Goal: Task Accomplishment & Management: Complete application form

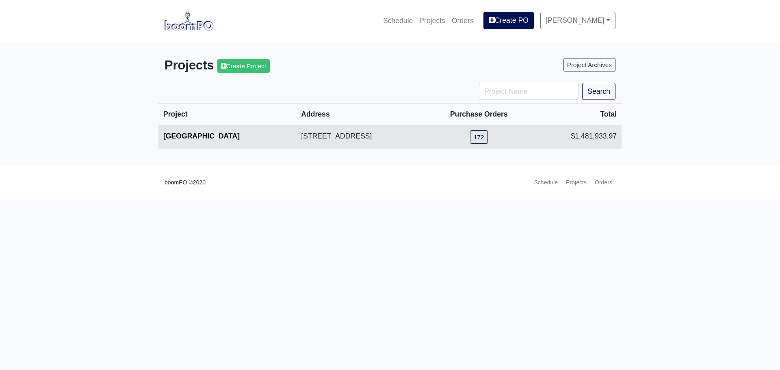
click at [176, 140] on link "[GEOGRAPHIC_DATA]" at bounding box center [201, 136] width 76 height 8
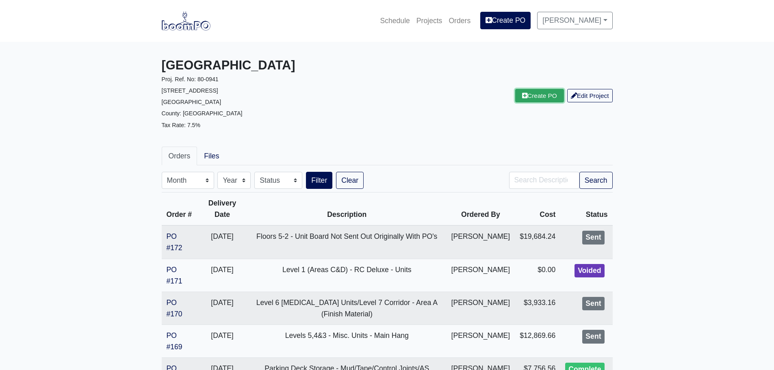
click at [531, 102] on link "Create PO" at bounding box center [539, 95] width 49 height 13
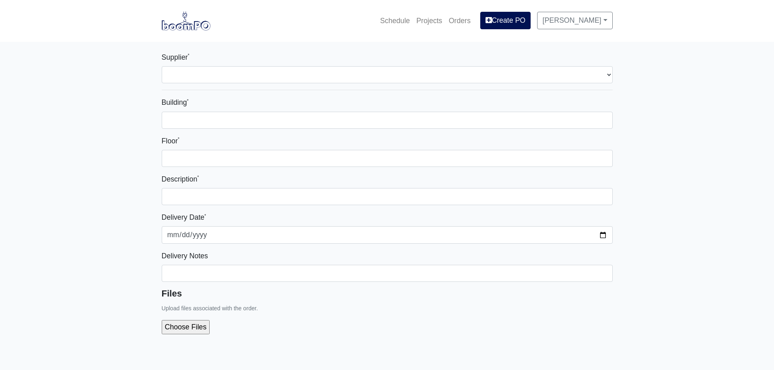
select select
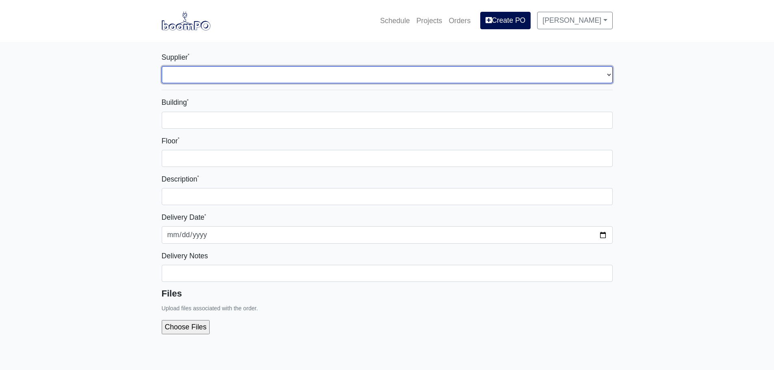
click at [287, 76] on select "Select one... L&W Supply - Raleigh, NC (Trademark Dr.)" at bounding box center [387, 74] width 451 height 17
select select "142"
click at [162, 66] on select "Select one... L&W Supply - Raleigh, NC (Trademark Dr.)" at bounding box center [387, 74] width 451 height 17
select select
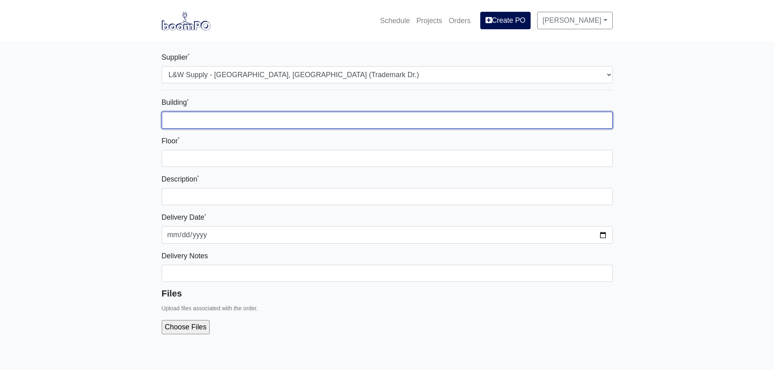
click at [276, 119] on input "Building *" at bounding box center [387, 120] width 451 height 17
type input "Main Building"
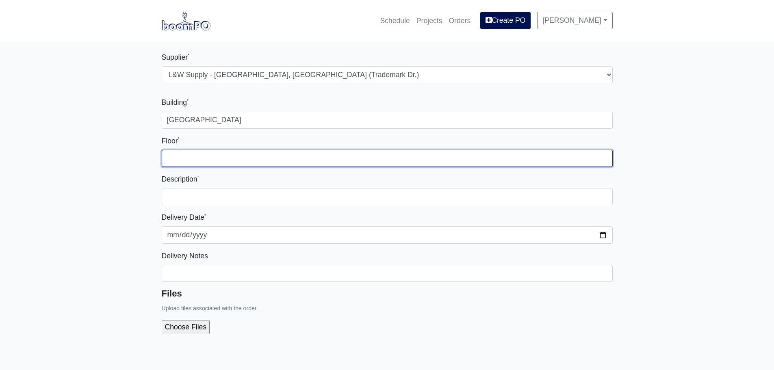
click at [265, 156] on input "Floor *" at bounding box center [387, 158] width 451 height 17
click at [244, 157] on input "Floor *" at bounding box center [387, 158] width 451 height 17
type input "6"
type input "6-2"
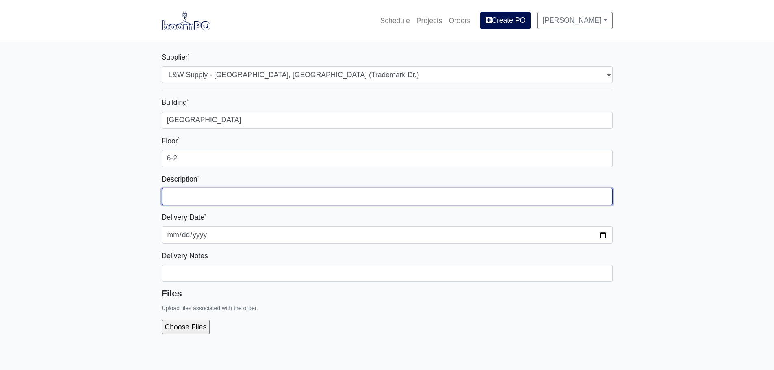
click at [248, 196] on input "text" at bounding box center [387, 196] width 451 height 17
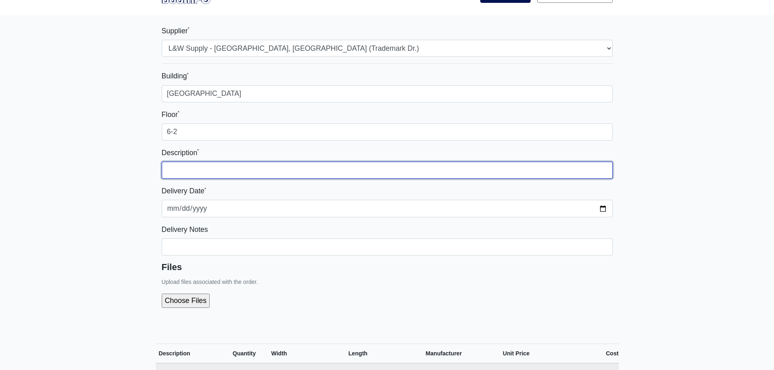
scroll to position [41, 0]
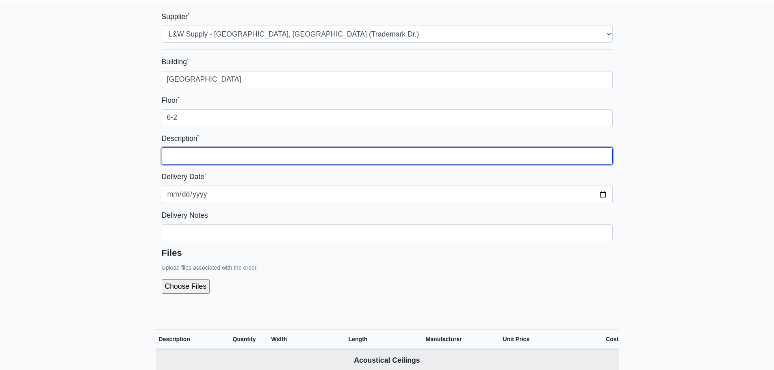
click at [201, 160] on input "text" at bounding box center [387, 155] width 451 height 17
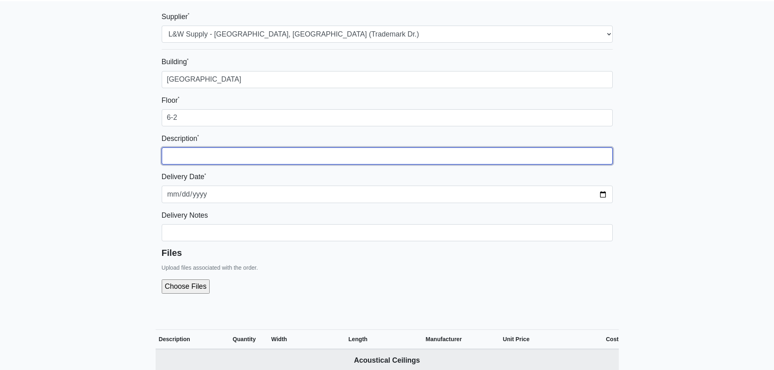
click at [190, 156] on input "text" at bounding box center [387, 155] width 451 height 17
click at [167, 155] on input "Dryer Box Hold-Off Board" at bounding box center [387, 155] width 451 height 17
type input "Dryer Box Hold-Off Board"
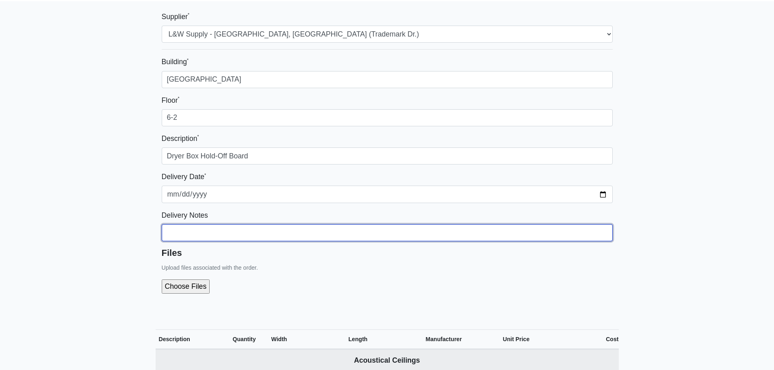
click at [244, 88] on input "Building *" at bounding box center [387, 79] width 451 height 17
drag, startPoint x: 403, startPoint y: 234, endPoint x: 245, endPoint y: 236, distance: 158.0
click at [245, 88] on input "Coordinate with Andrew (678.677.0817) - 35 boards/Level - (Floors 1-4)" at bounding box center [387, 79] width 451 height 17
type input "Coordinate with Andrew"
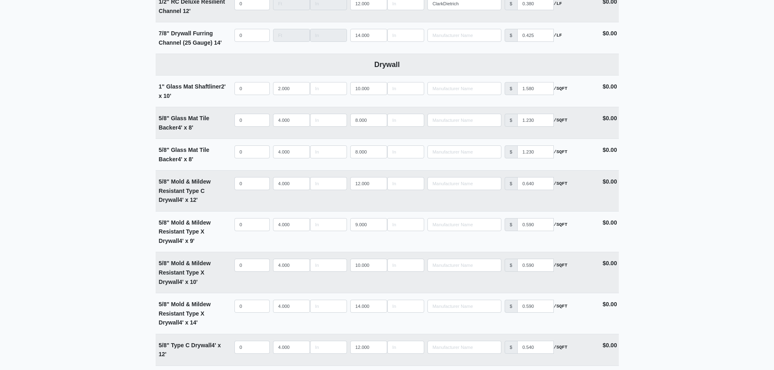
scroll to position [609, 0]
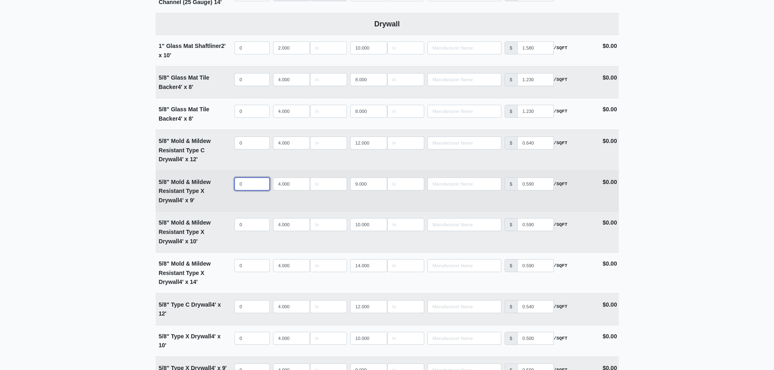
select select
click at [241, 184] on input "quantity" at bounding box center [251, 183] width 35 height 13
type input "1"
select select
type input "11"
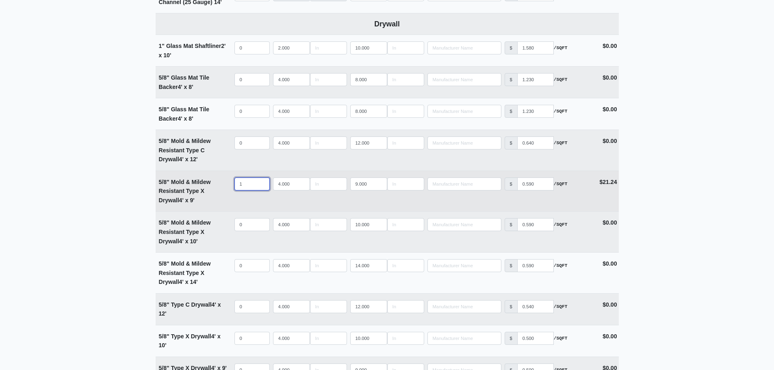
select select
type input "115"
select select
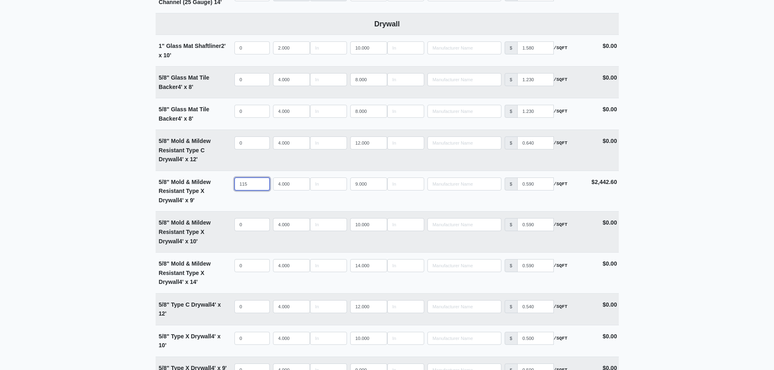
type input "115"
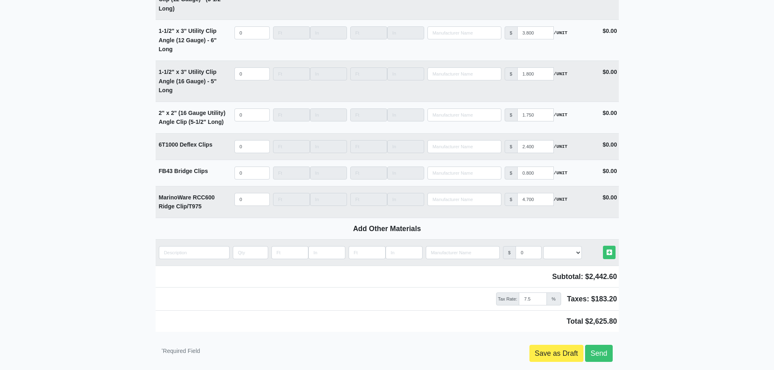
scroll to position [3495, 0]
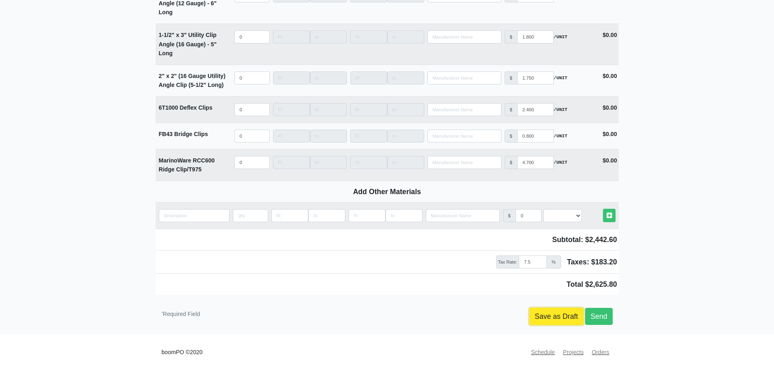
click at [556, 323] on link "Save as Draft" at bounding box center [556, 316] width 54 height 17
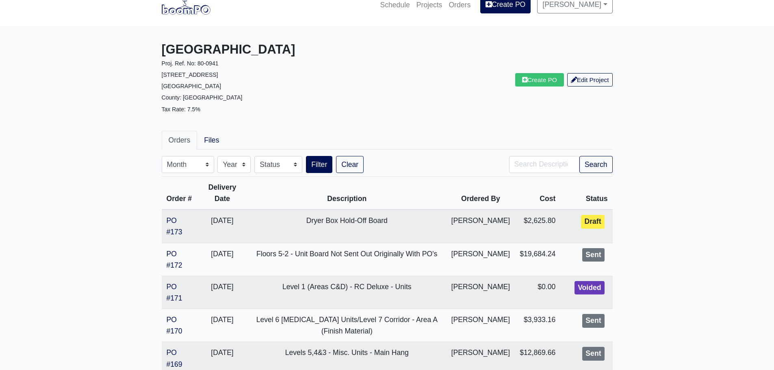
scroll to position [41, 0]
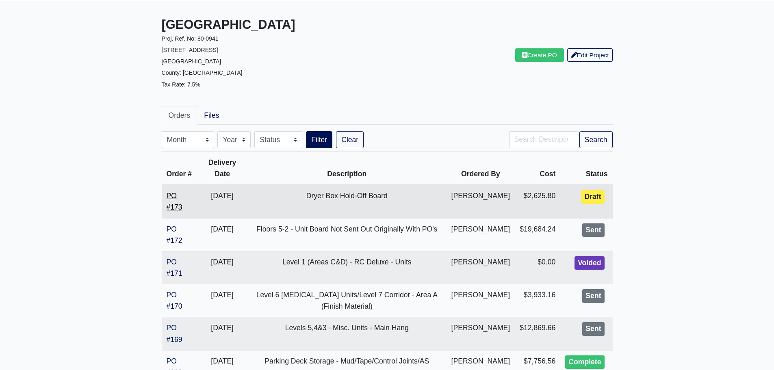
click at [174, 206] on link "PO #173" at bounding box center [174, 201] width 16 height 19
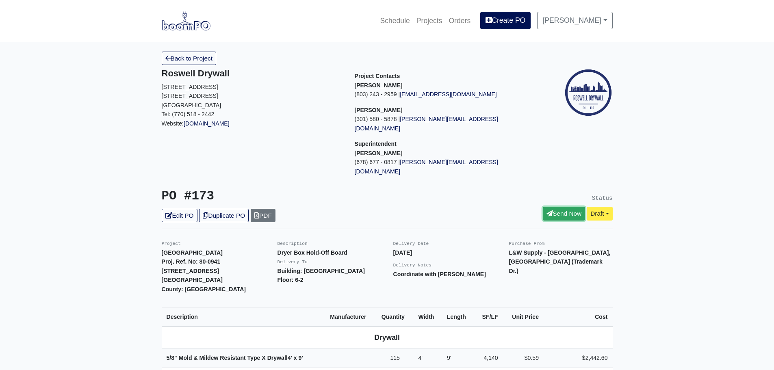
click at [552, 207] on link "Send Now" at bounding box center [564, 213] width 42 height 13
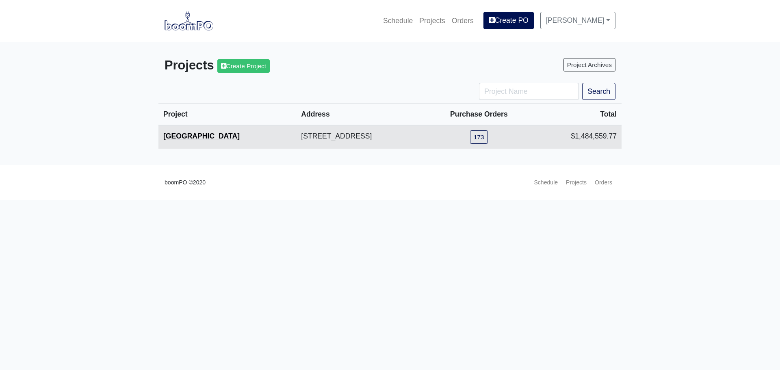
click at [207, 136] on link "[GEOGRAPHIC_DATA]" at bounding box center [201, 136] width 76 height 8
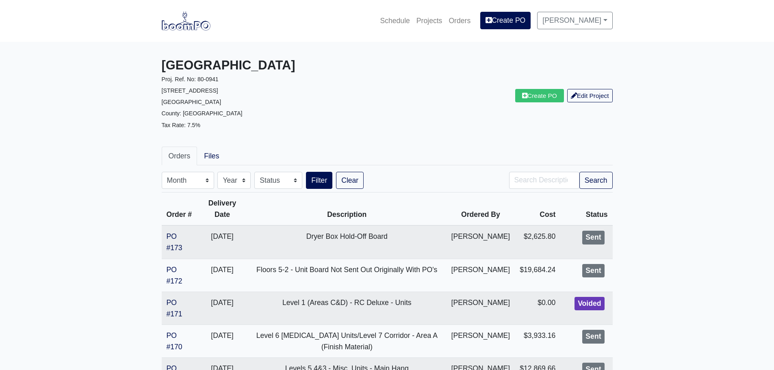
click at [587, 25] on link "[PERSON_NAME]" at bounding box center [574, 20] width 75 height 17
click at [184, 24] on img at bounding box center [186, 20] width 49 height 19
